Goal: Check status: Check status

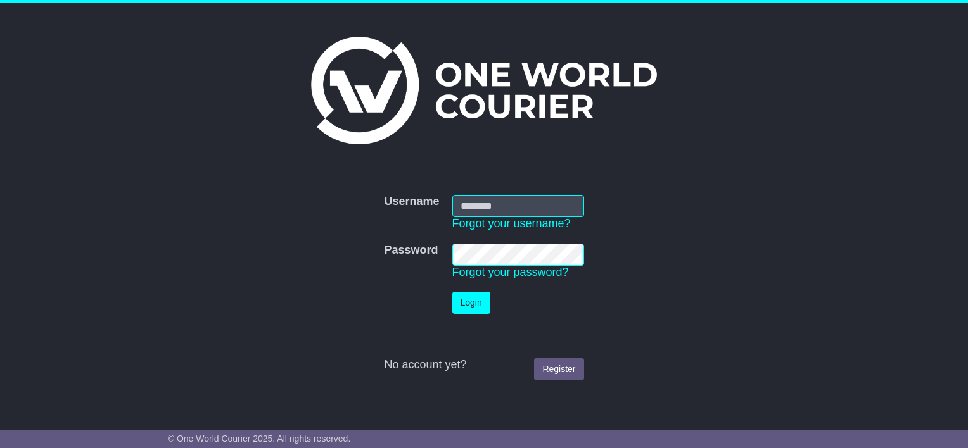
type input "**********"
drag, startPoint x: 471, startPoint y: 303, endPoint x: 524, endPoint y: 290, distance: 54.7
click at [471, 303] on button "Login" at bounding box center [471, 303] width 38 height 22
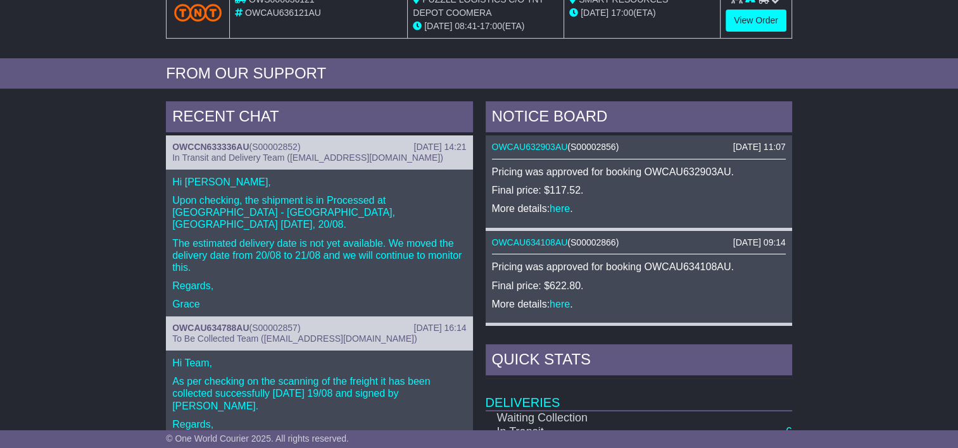
scroll to position [633, 0]
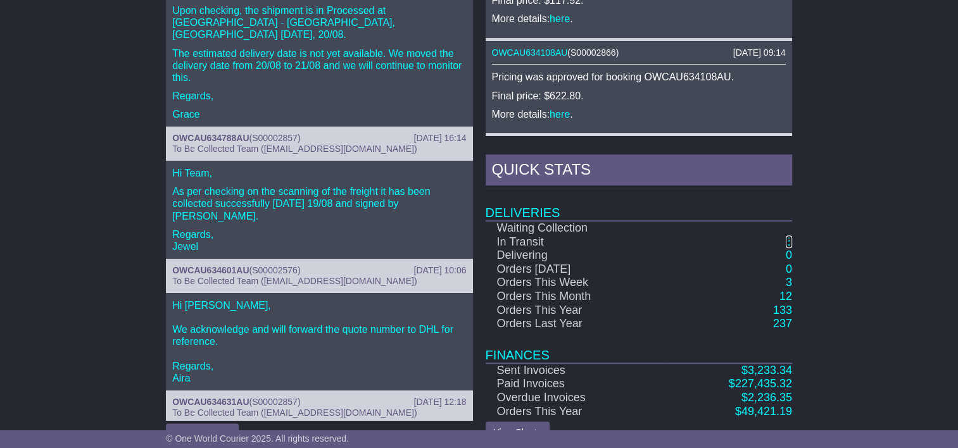
click at [787, 236] on link "6" at bounding box center [789, 242] width 6 height 13
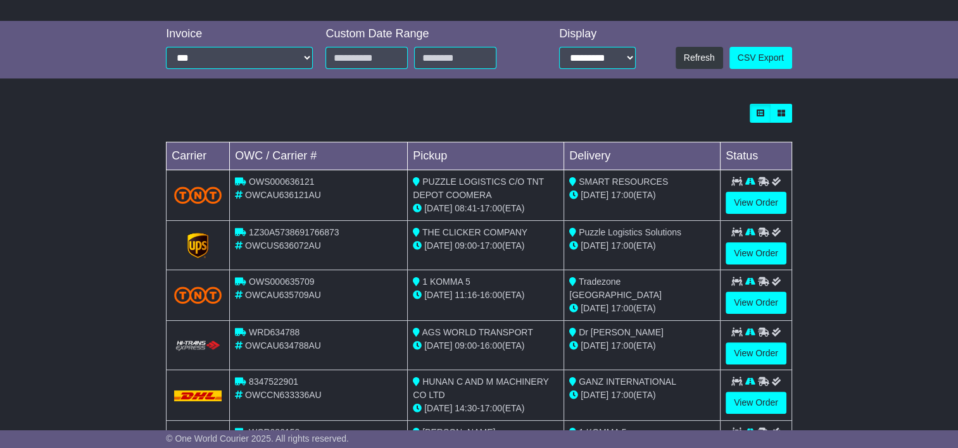
scroll to position [333, 0]
